Goal: Task Accomplishment & Management: Use online tool/utility

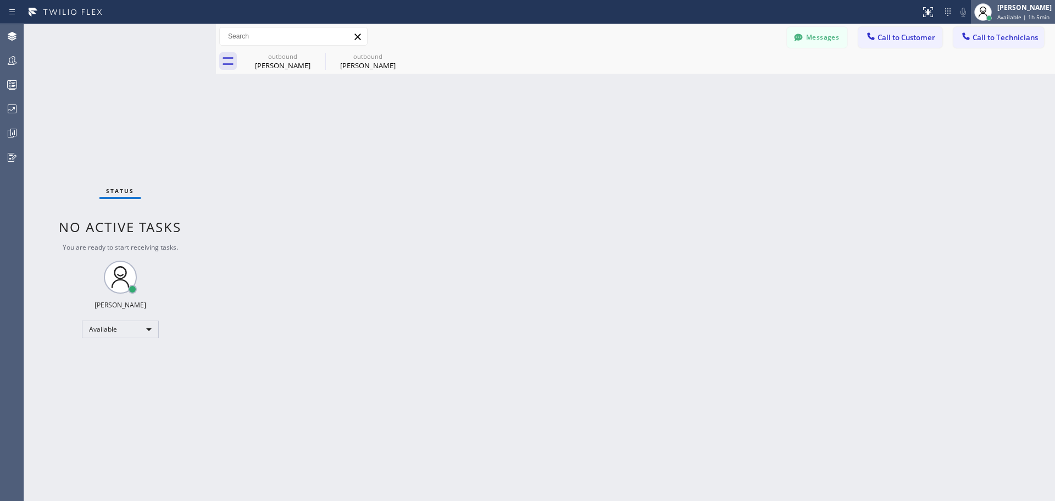
click at [1012, 13] on span "Available | 1h 5min" at bounding box center [1023, 17] width 52 height 8
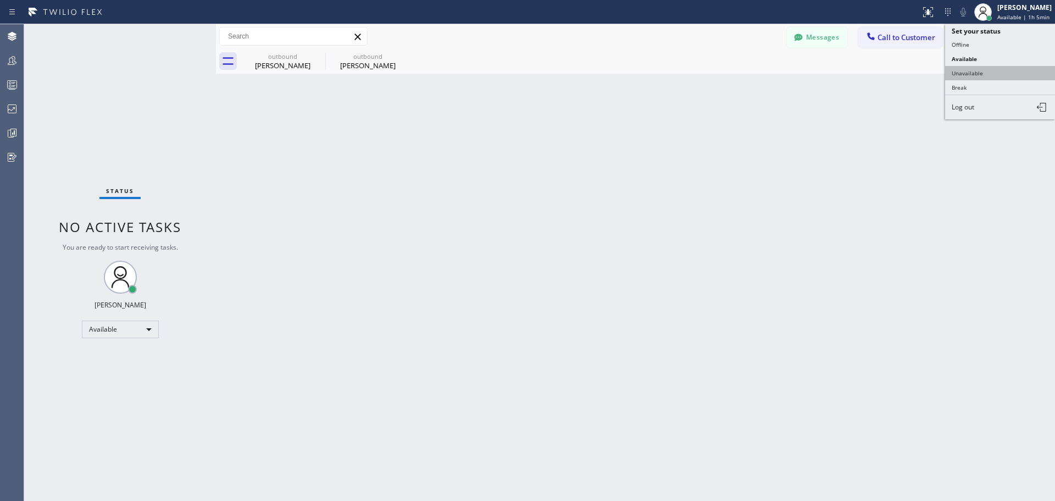
click at [991, 71] on button "Unavailable" at bounding box center [1000, 73] width 110 height 14
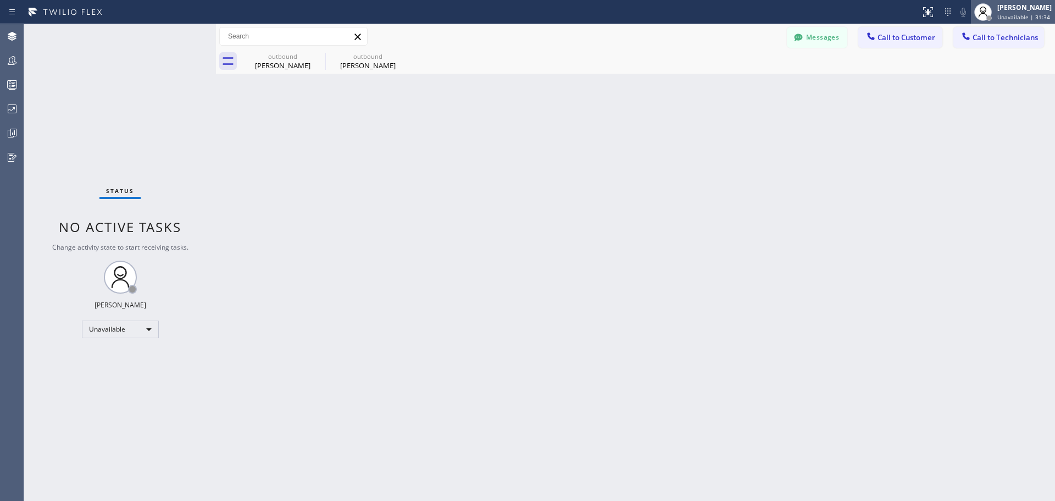
click at [1019, 13] on div "[PERSON_NAME] Unavailable | 31:34" at bounding box center [1025, 11] width 60 height 19
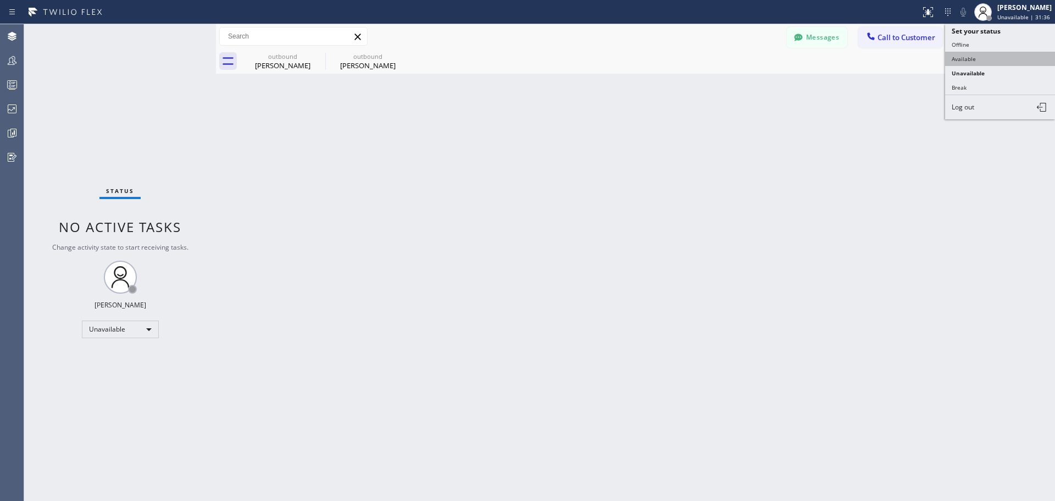
click at [1003, 62] on button "Available" at bounding box center [1000, 59] width 110 height 14
click at [897, 36] on span "Call to Customer" at bounding box center [907, 37] width 58 height 10
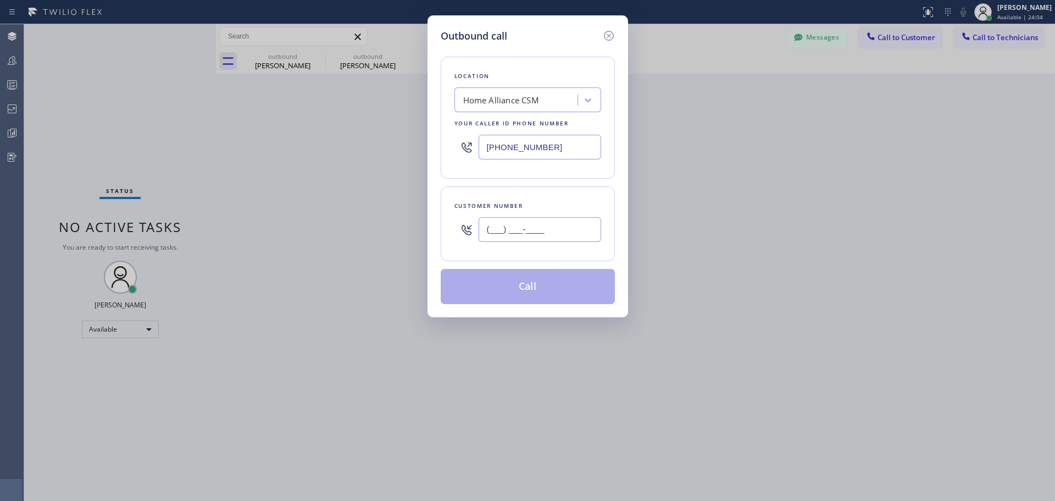
click at [563, 227] on input "(___) ___-____" at bounding box center [540, 229] width 123 height 25
paste input "401) 537-8116"
type input "[PHONE_NUMBER]"
click at [514, 295] on button "Call" at bounding box center [528, 286] width 174 height 35
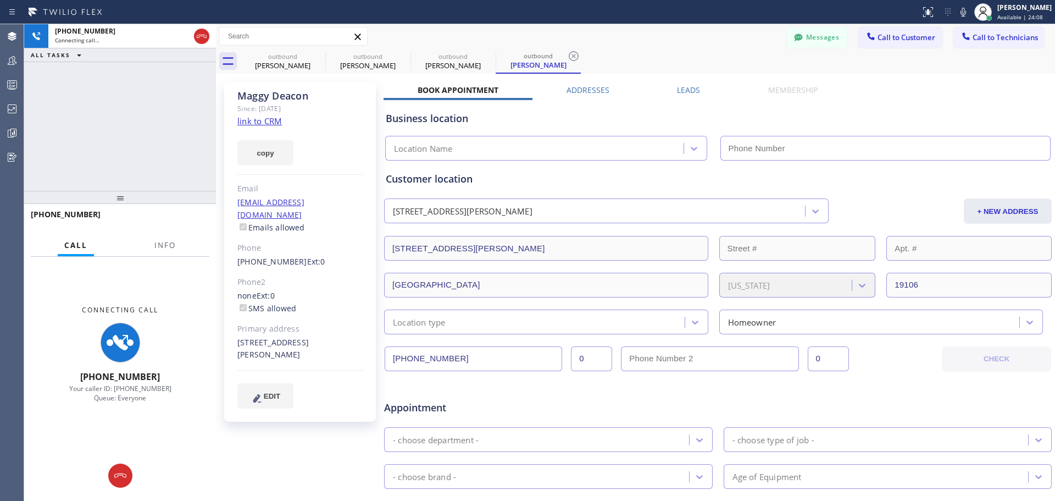
type input "[PHONE_NUMBER]"
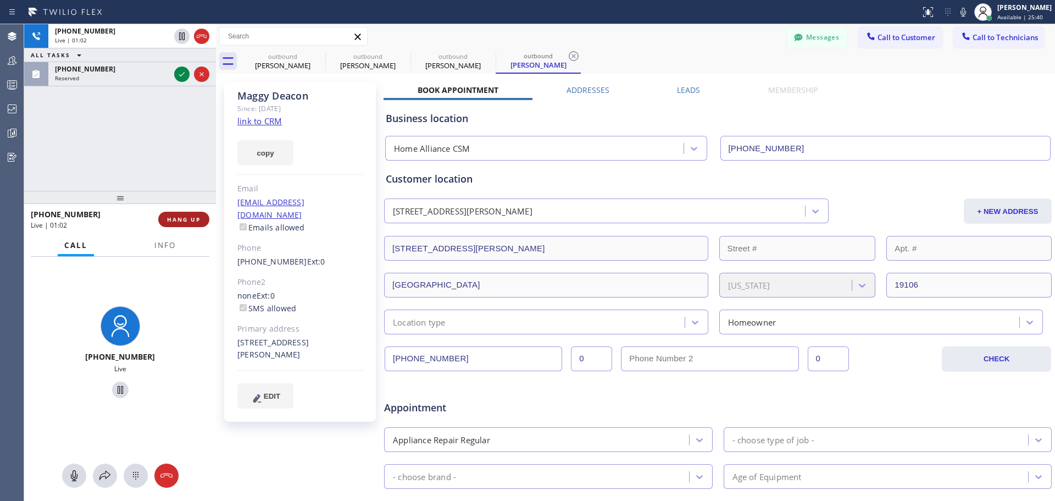
click at [190, 219] on span "HANG UP" at bounding box center [184, 219] width 34 height 8
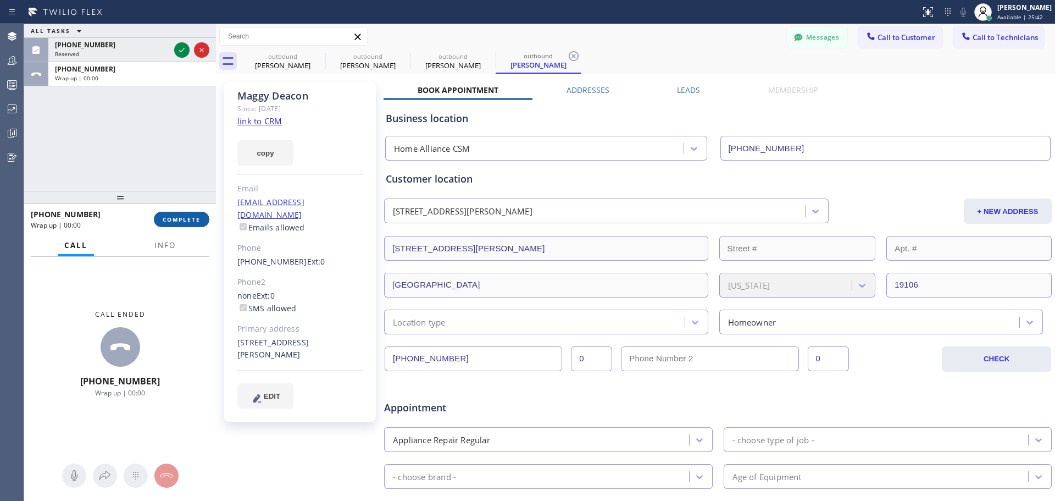
click at [186, 221] on span "COMPLETE" at bounding box center [182, 219] width 38 height 8
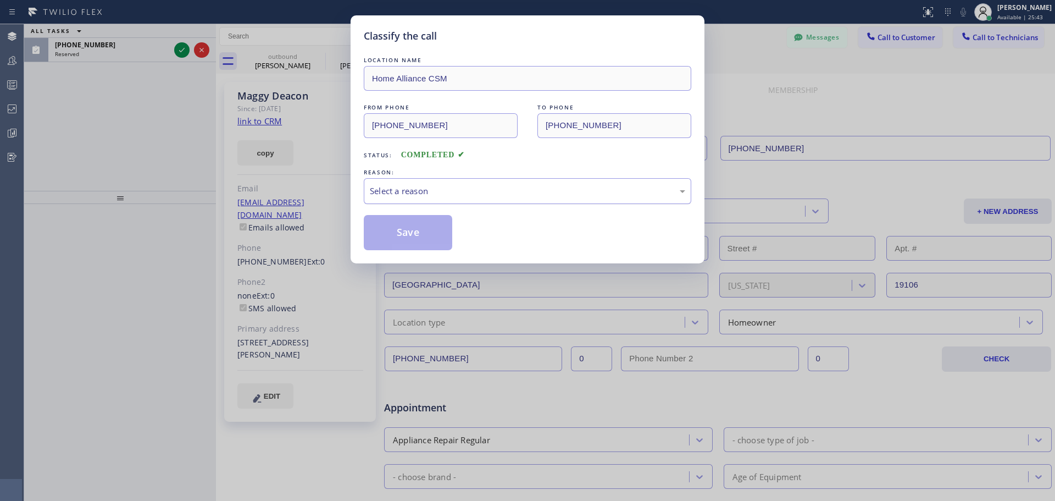
click at [529, 191] on div "Select a reason" at bounding box center [527, 191] width 315 height 13
click at [401, 231] on button "Save" at bounding box center [408, 232] width 88 height 35
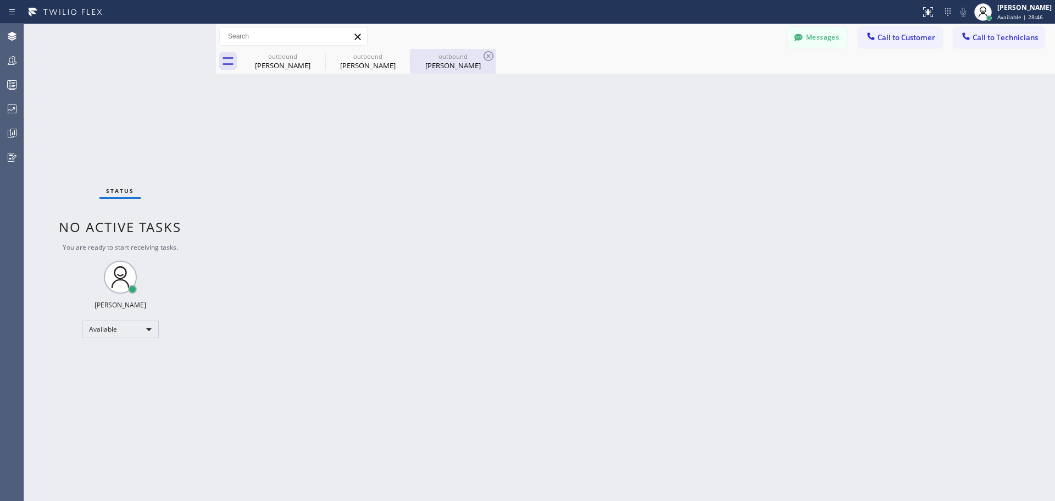
drag, startPoint x: 318, startPoint y: 54, endPoint x: 371, endPoint y: 67, distance: 55.3
click at [0, 0] on icon at bounding box center [0, 0] width 0 height 0
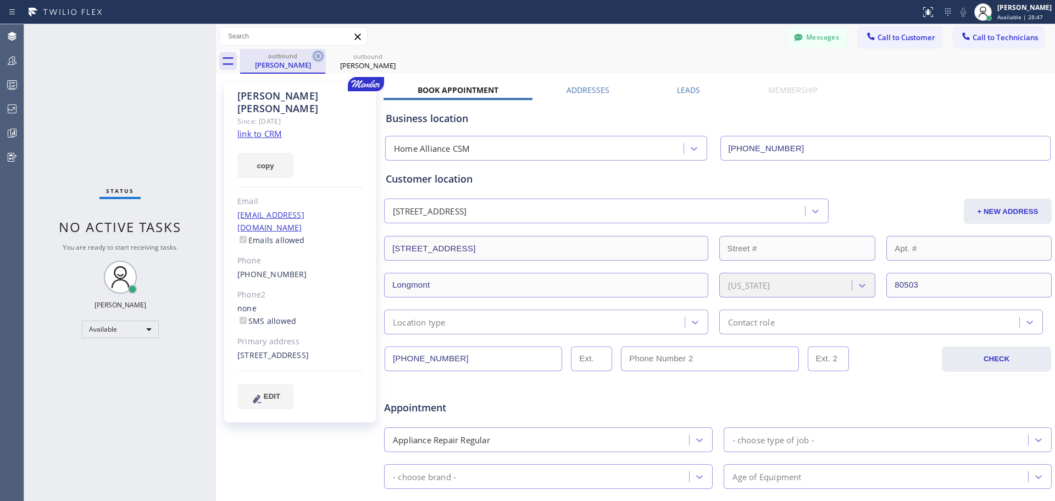
click at [320, 58] on icon at bounding box center [318, 55] width 13 height 13
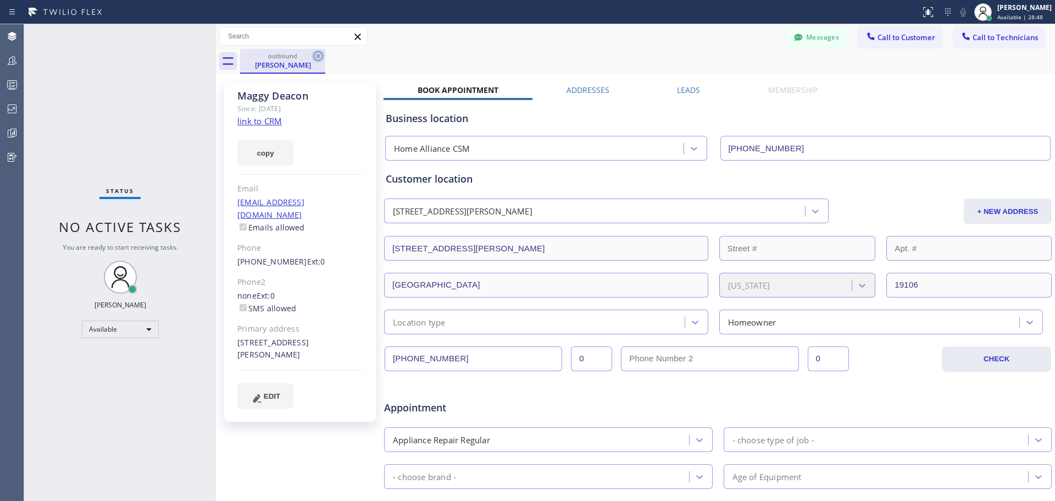
click at [318, 58] on icon at bounding box center [318, 55] width 13 height 13
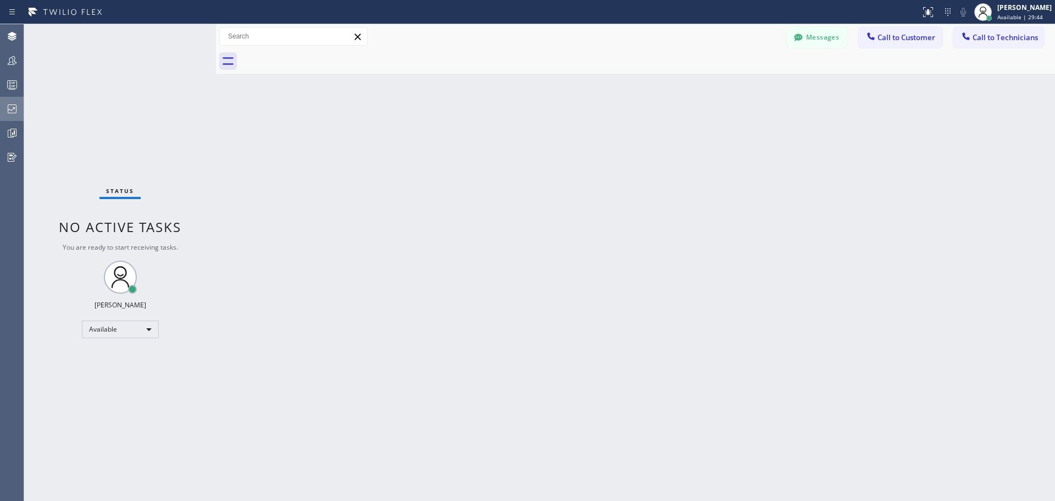
click at [7, 103] on icon at bounding box center [11, 108] width 13 height 13
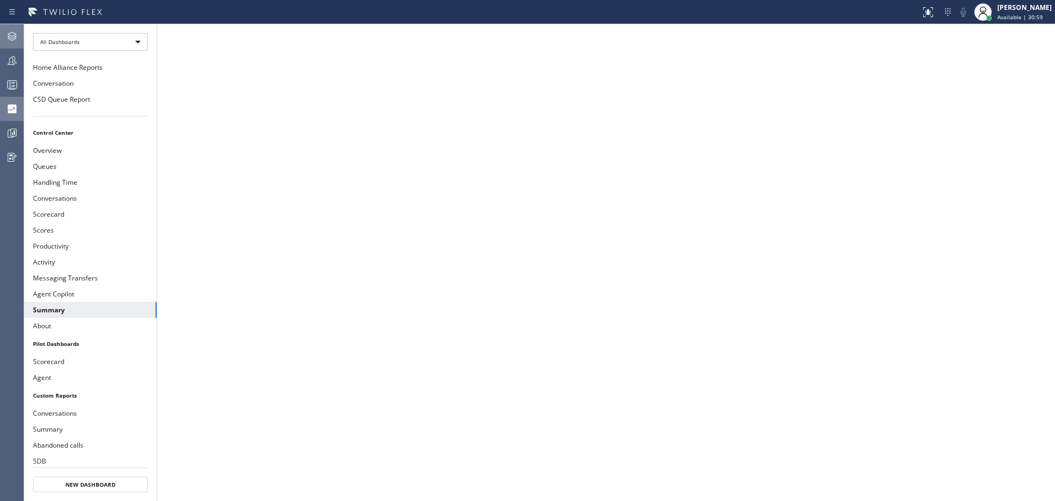
click at [7, 31] on icon at bounding box center [11, 36] width 13 height 13
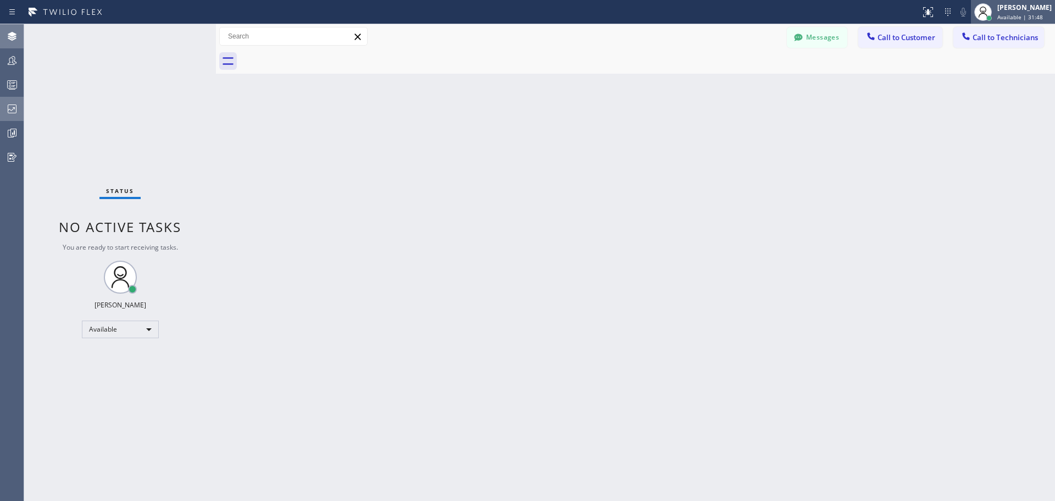
click at [1031, 16] on span "Available | 31:48" at bounding box center [1020, 17] width 46 height 8
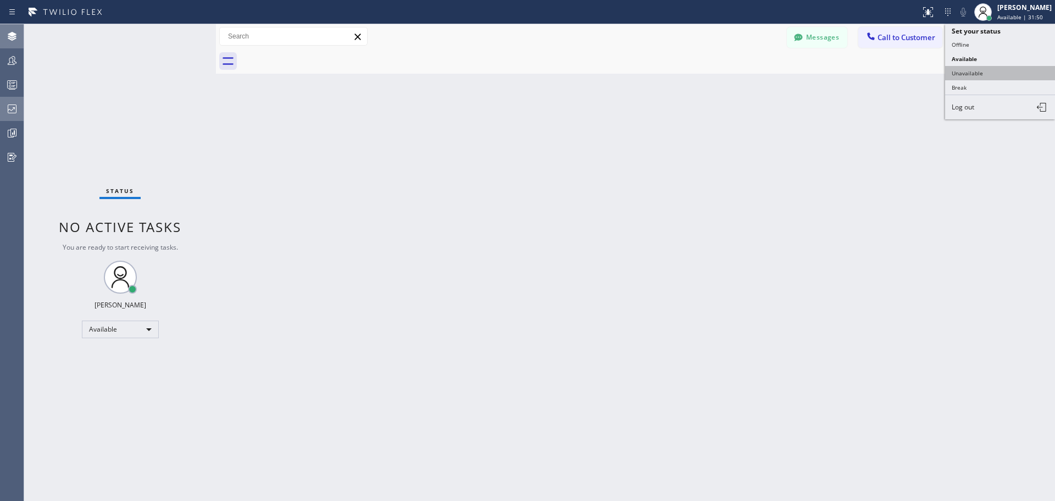
click at [991, 77] on button "Unavailable" at bounding box center [1000, 73] width 110 height 14
